Goal: Check status: Check status

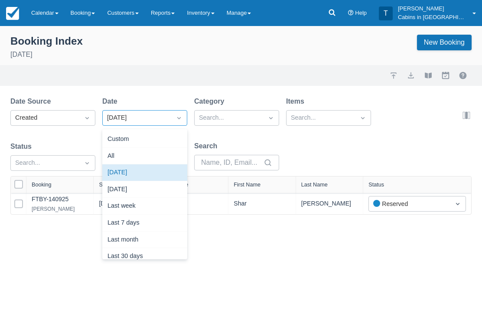
click at [160, 207] on div "Last week" at bounding box center [144, 206] width 85 height 17
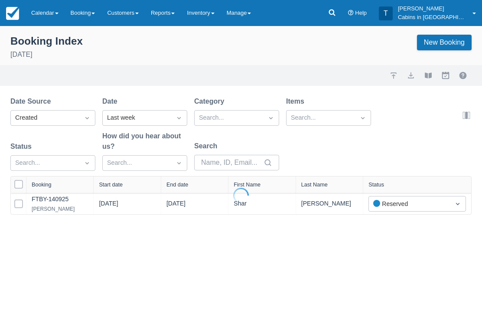
select select "25"
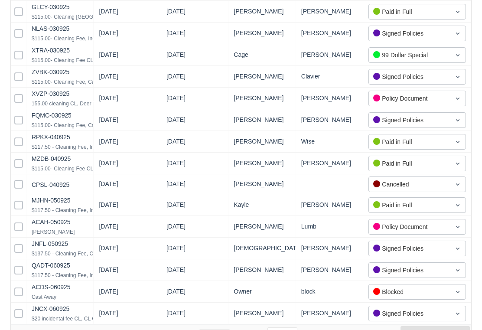
scroll to position [410, 0]
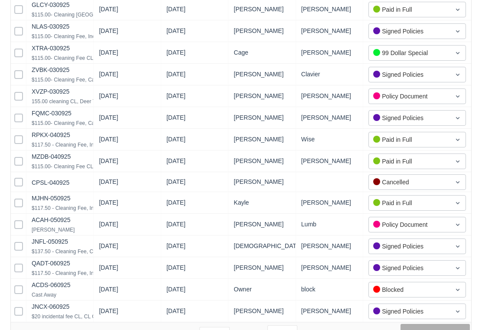
click at [442, 329] on button "Next" at bounding box center [435, 332] width 69 height 17
select select "25"
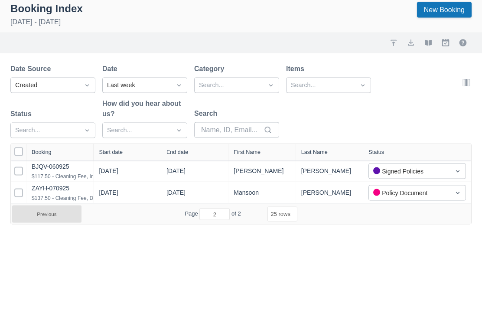
scroll to position [0, 0]
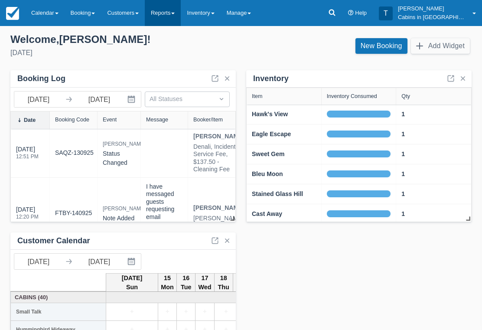
click at [173, 16] on link "Reports" at bounding box center [163, 13] width 36 height 26
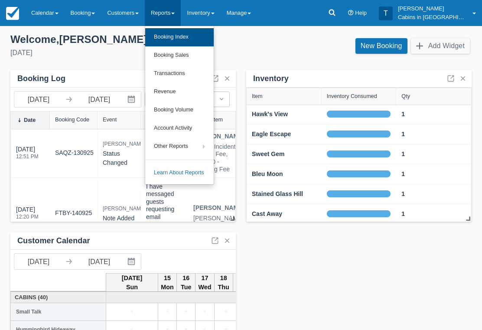
click at [199, 39] on link "Booking Index" at bounding box center [179, 37] width 68 height 18
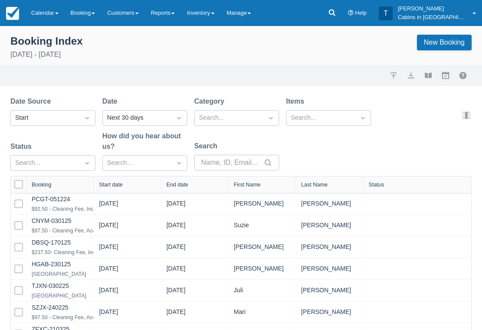
select select "25"
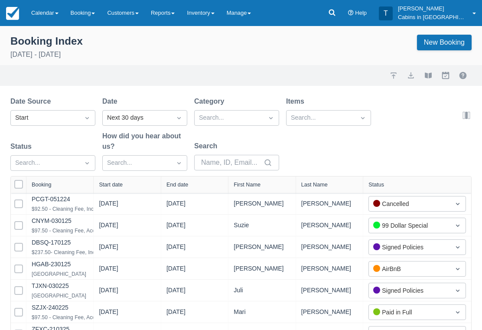
select select "25"
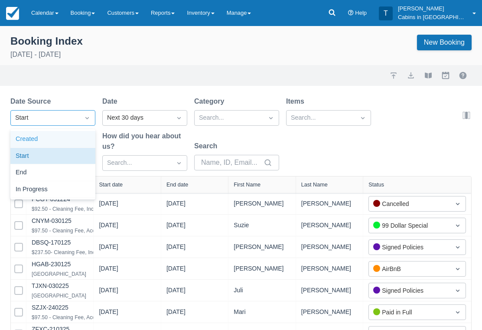
click at [70, 139] on div "Created" at bounding box center [52, 139] width 85 height 17
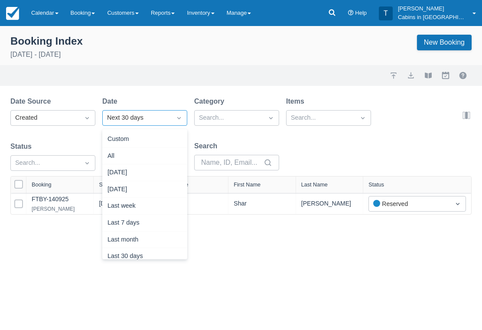
scroll to position [107, 0]
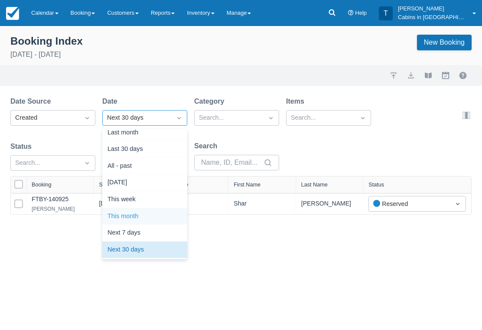
click at [153, 215] on div "This month" at bounding box center [144, 216] width 85 height 17
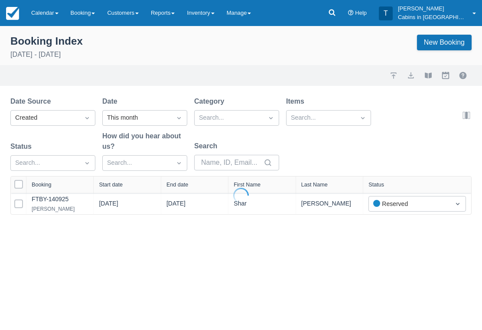
select select "25"
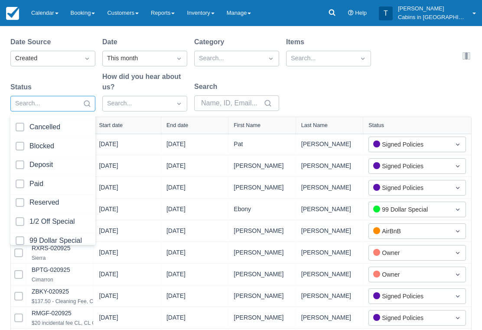
scroll to position [244, 0]
click at [20, 162] on div at bounding box center [53, 166] width 75 height 12
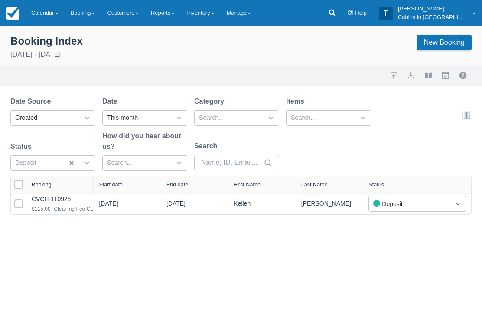
click at [134, 256] on div "Booking Index September 1st - September 30th 2025 New Booking Import Export Vie…" at bounding box center [241, 178] width 482 height 304
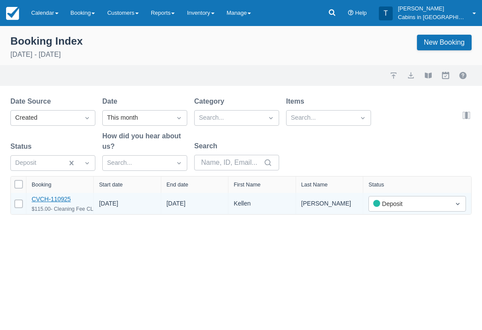
click at [59, 202] on link "CVCH-110925" at bounding box center [51, 198] width 39 height 7
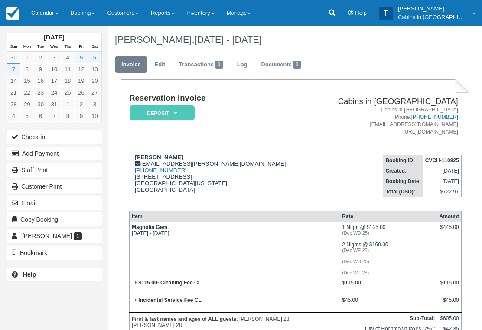
click at [185, 113] on em "Deposit" at bounding box center [162, 112] width 65 height 15
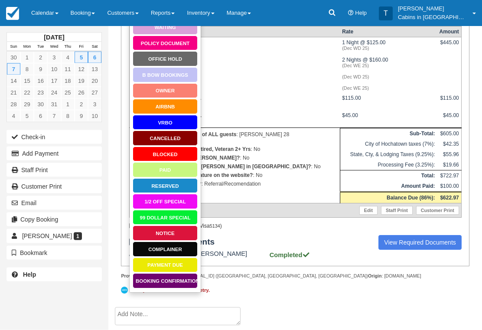
scroll to position [198, 0]
click at [192, 274] on link "Booking Confirmation" at bounding box center [165, 281] width 65 height 15
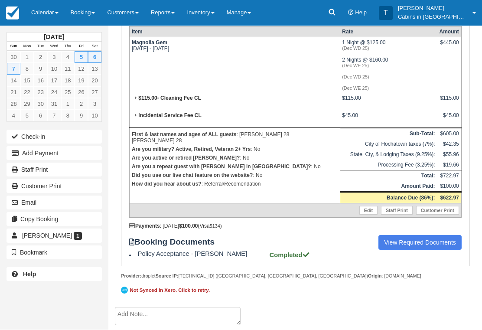
scroll to position [212, 0]
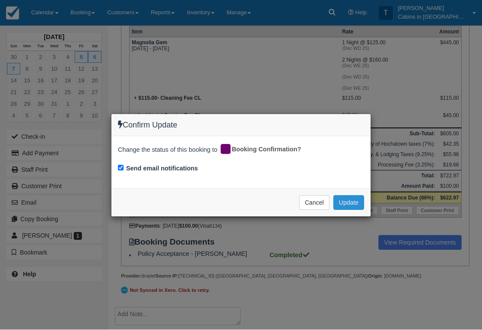
click at [355, 202] on button "Update" at bounding box center [348, 202] width 31 height 15
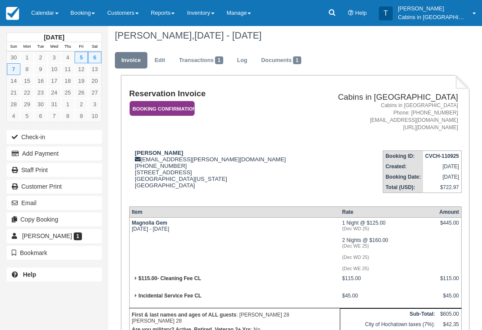
scroll to position [0, 0]
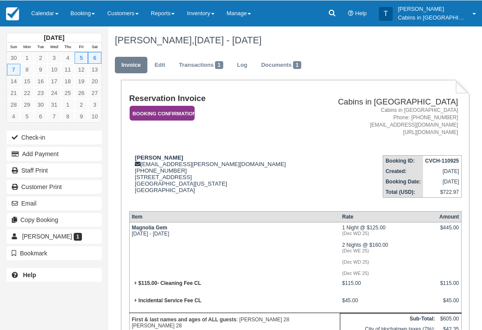
click at [188, 113] on em "Booking Confirmation" at bounding box center [162, 112] width 65 height 15
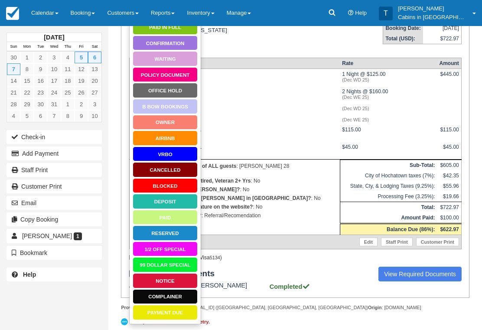
scroll to position [198, 0]
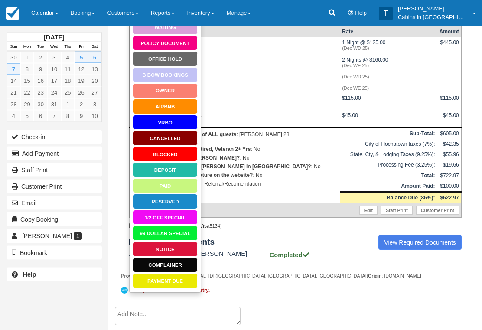
click at [420, 250] on link "View Required Documents" at bounding box center [419, 242] width 83 height 15
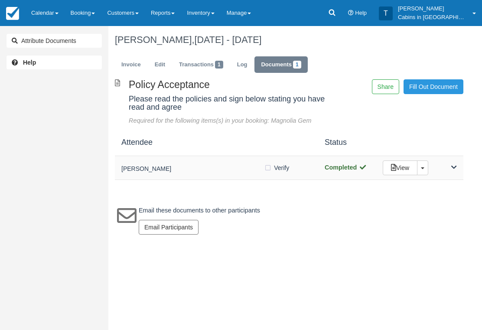
click at [223, 166] on h5 "[PERSON_NAME]" at bounding box center [192, 169] width 143 height 7
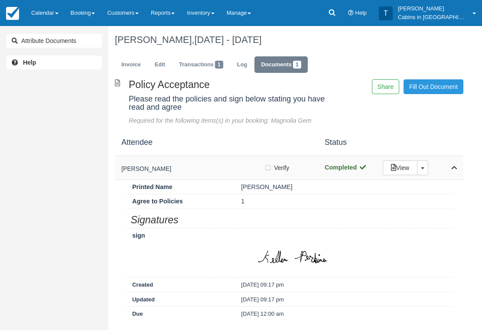
click at [267, 166] on label "Verify Verified" at bounding box center [279, 167] width 31 height 13
checkbox input "true"
click at [139, 62] on link "Invoice" at bounding box center [131, 64] width 33 height 17
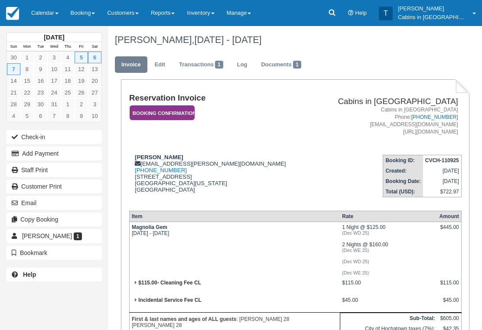
click at [173, 109] on em "Booking Confirmation" at bounding box center [162, 112] width 65 height 15
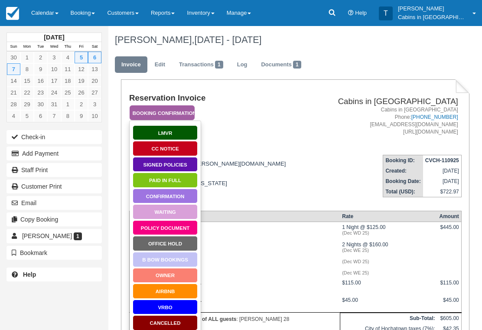
click at [185, 165] on link "Signed Policies" at bounding box center [165, 164] width 65 height 15
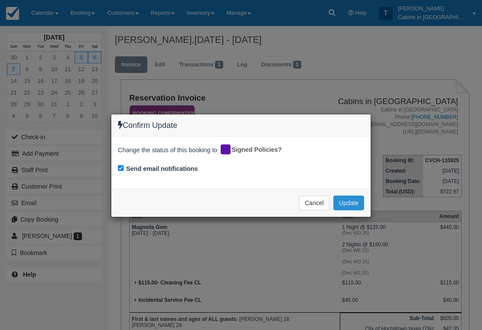
click at [352, 199] on button "Update" at bounding box center [348, 202] width 31 height 15
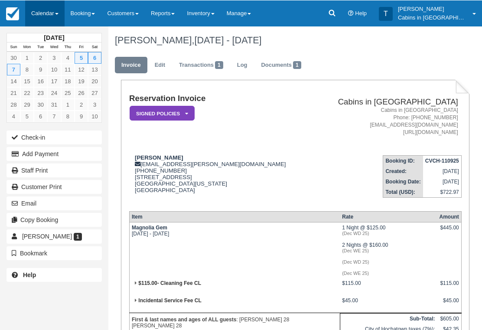
click at [55, 14] on link "Calendar" at bounding box center [44, 13] width 39 height 26
